Goal: Task Accomplishment & Management: Manage account settings

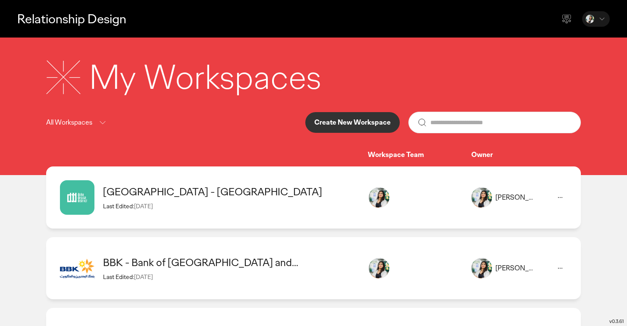
select select "*******"
click at [564, 194] on icon at bounding box center [560, 197] width 10 height 10
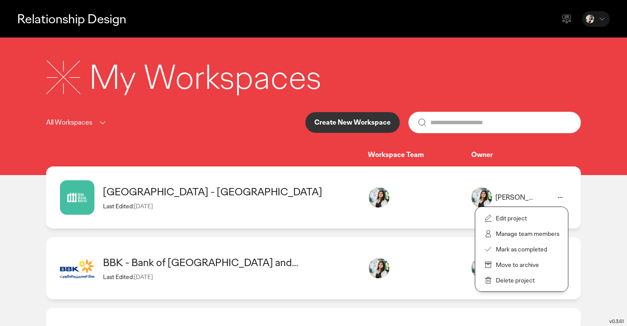
click at [533, 232] on p "Manage team members" at bounding box center [527, 234] width 63 height 8
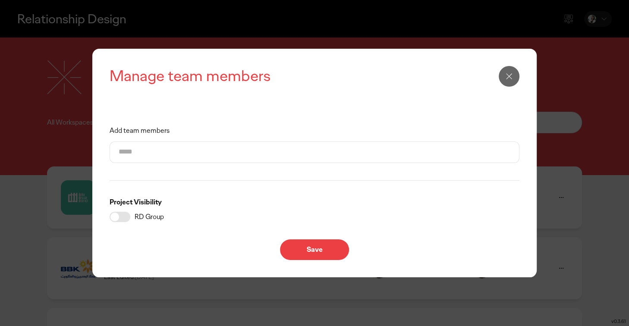
click at [181, 159] on input "Add team members" at bounding box center [315, 152] width 392 height 21
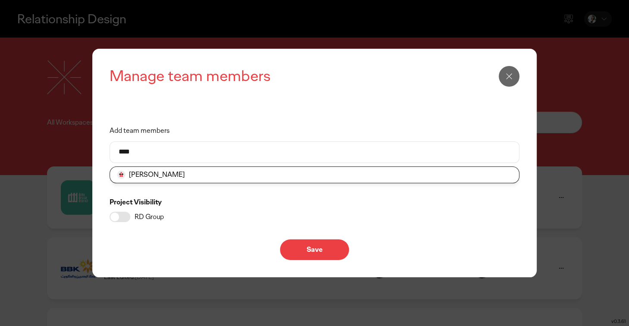
type input "****"
click at [150, 174] on li "[PERSON_NAME]" at bounding box center [314, 175] width 409 height 16
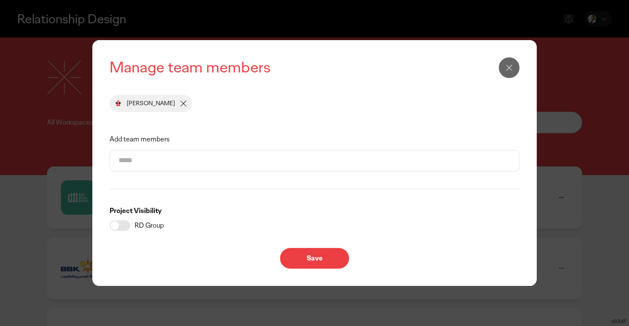
click at [159, 166] on input "Add team members" at bounding box center [315, 160] width 392 height 21
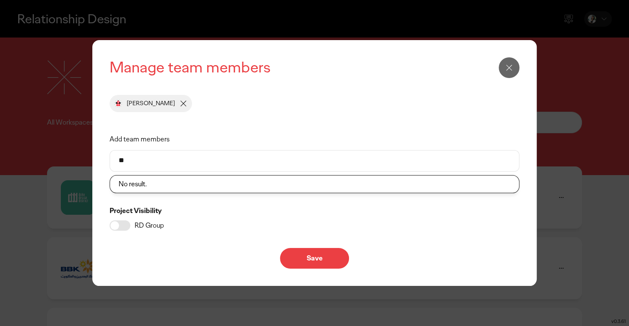
type input "*"
click at [212, 220] on div "Project Visibility RD Group" at bounding box center [315, 219] width 410 height 25
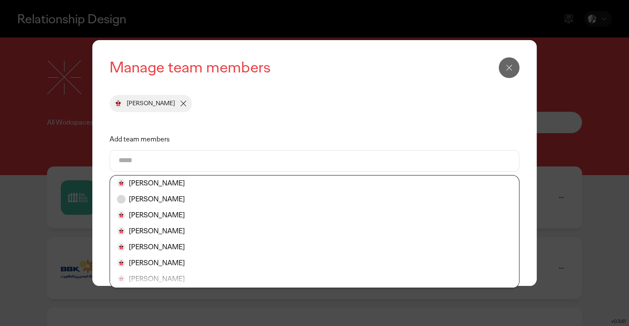
click at [274, 116] on div "Manage team members [PERSON_NAME] Add team members [PERSON_NAME] [PERSON_NAME] …" at bounding box center [315, 163] width 410 height 212
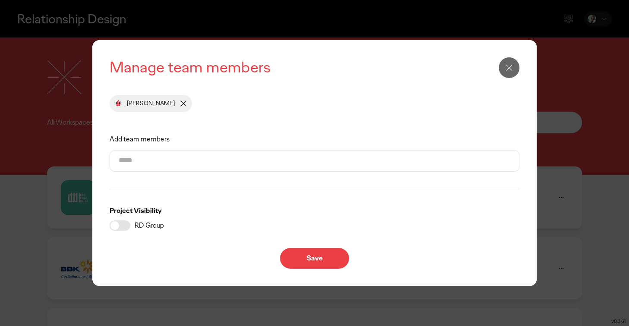
click at [329, 257] on p "Save" at bounding box center [314, 258] width 51 height 7
